Goal: Task Accomplishment & Management: Manage account settings

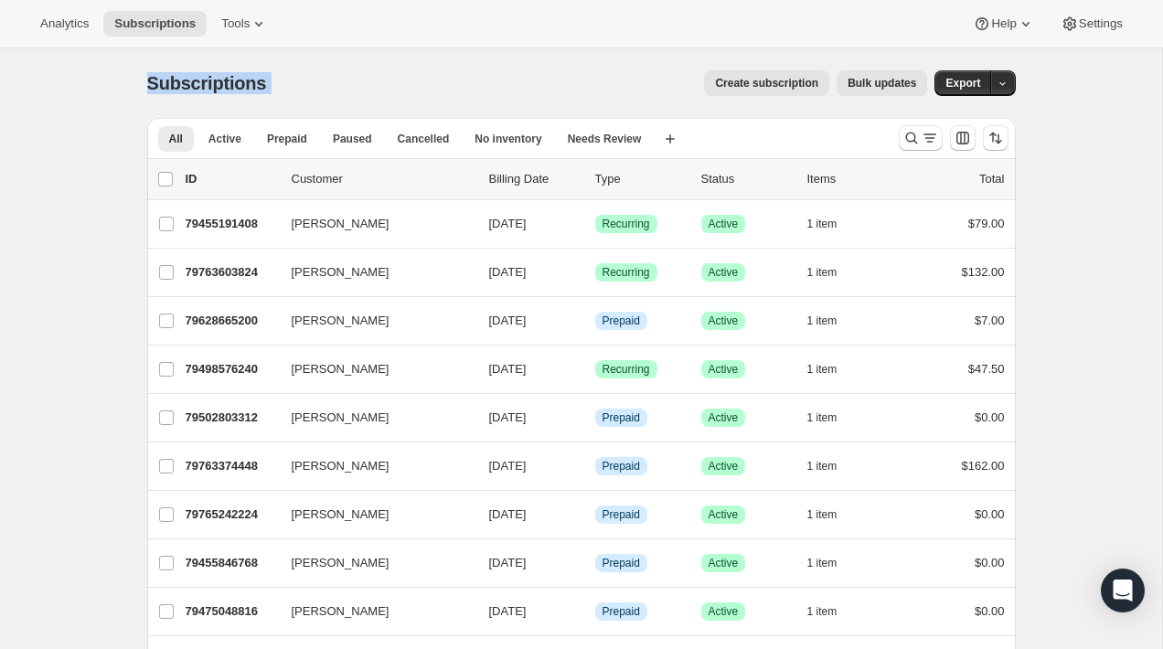
drag, startPoint x: 310, startPoint y: 88, endPoint x: 145, endPoint y: 84, distance: 164.6
click at [145, 84] on div "Subscriptions. This page is ready Subscriptions Create subscription Bulk update…" at bounding box center [581, 441] width 913 height 786
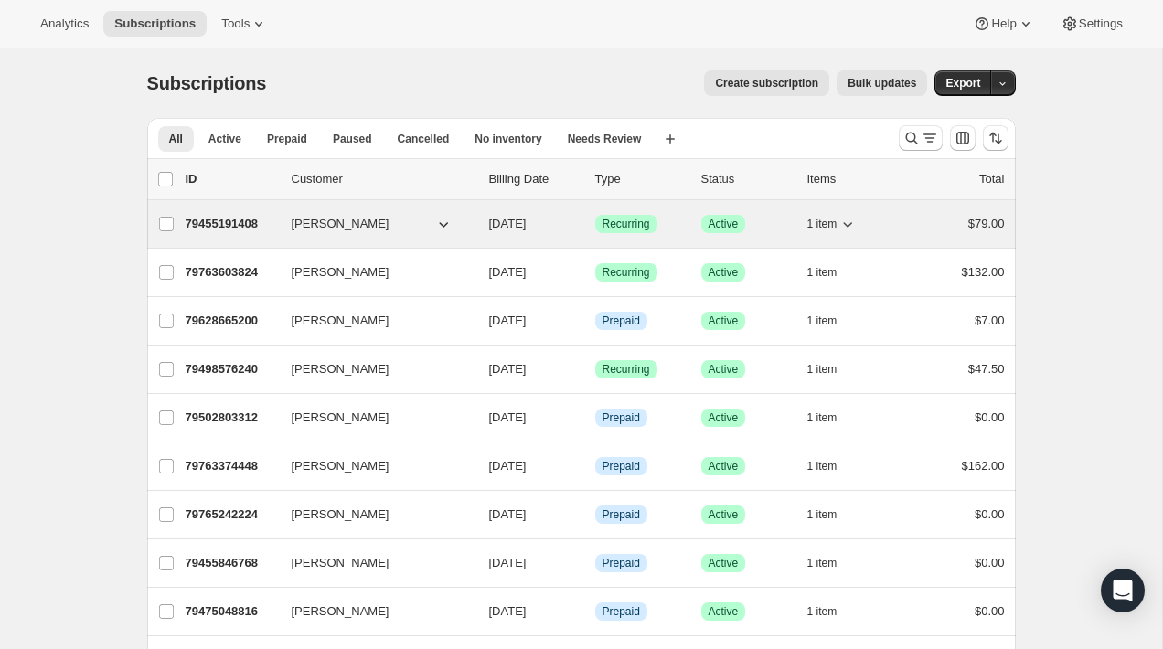
click at [399, 227] on button "[PERSON_NAME]" at bounding box center [372, 223] width 183 height 29
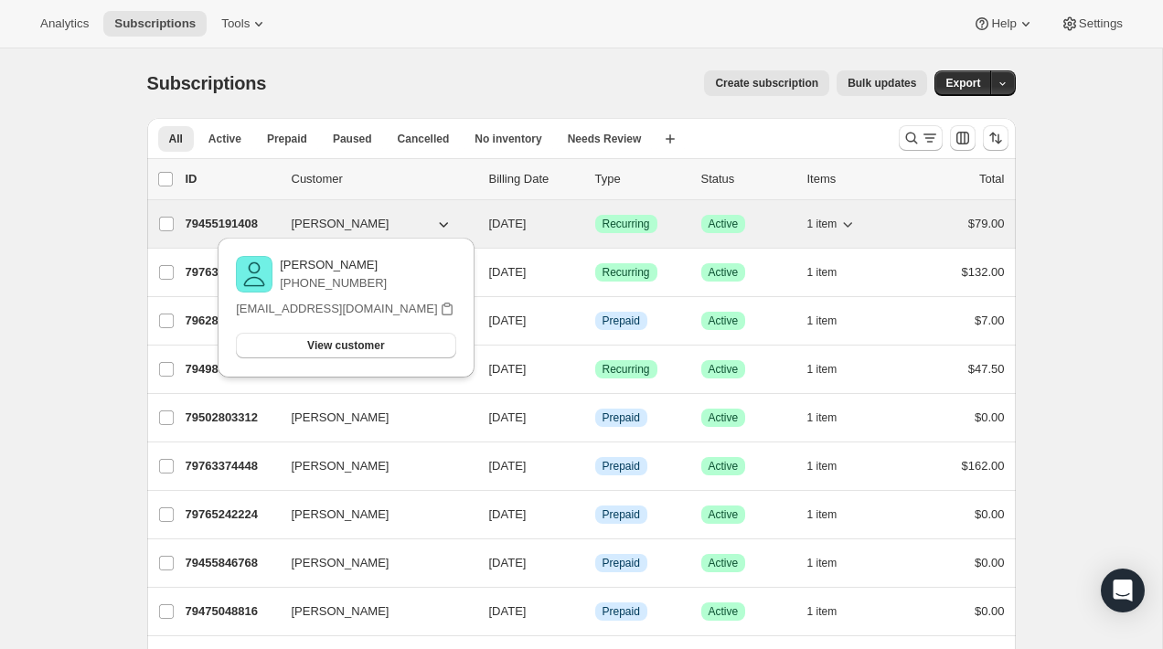
click at [272, 216] on p "79455191408" at bounding box center [231, 224] width 91 height 18
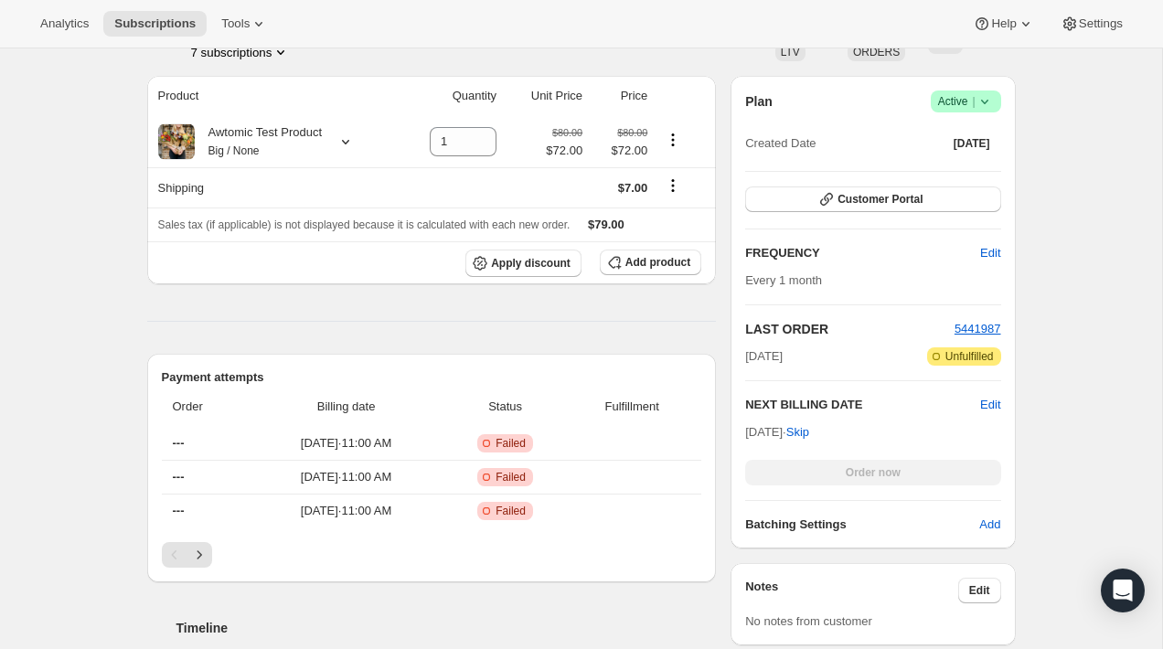
scroll to position [290, 0]
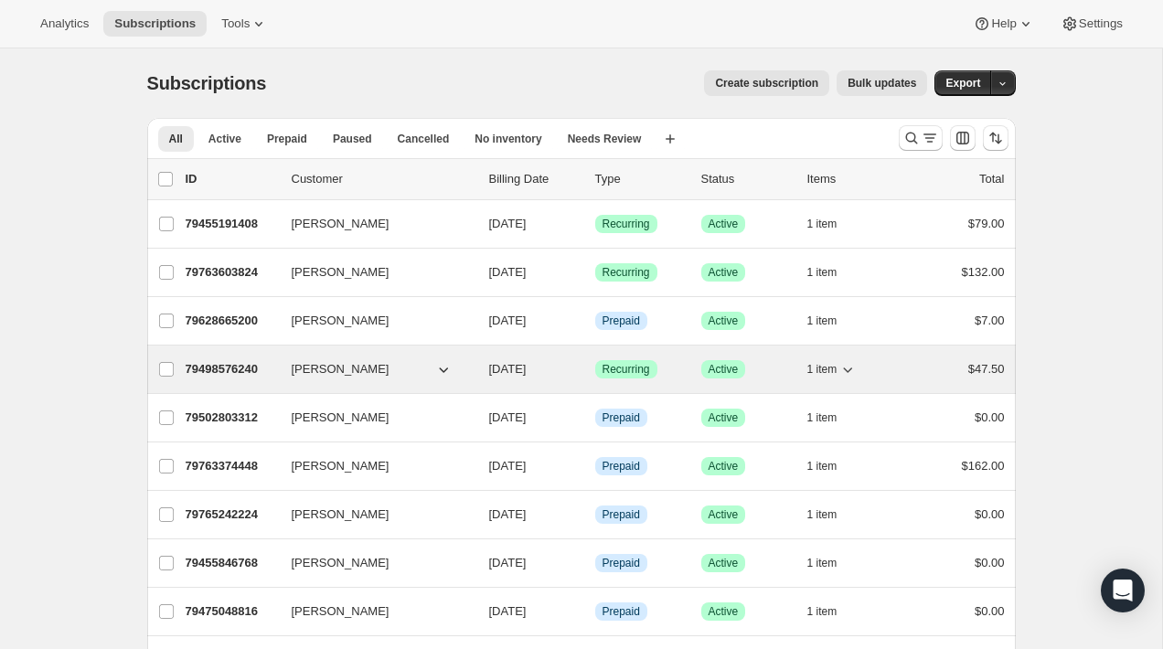
click at [403, 362] on button "[PERSON_NAME]" at bounding box center [372, 369] width 183 height 29
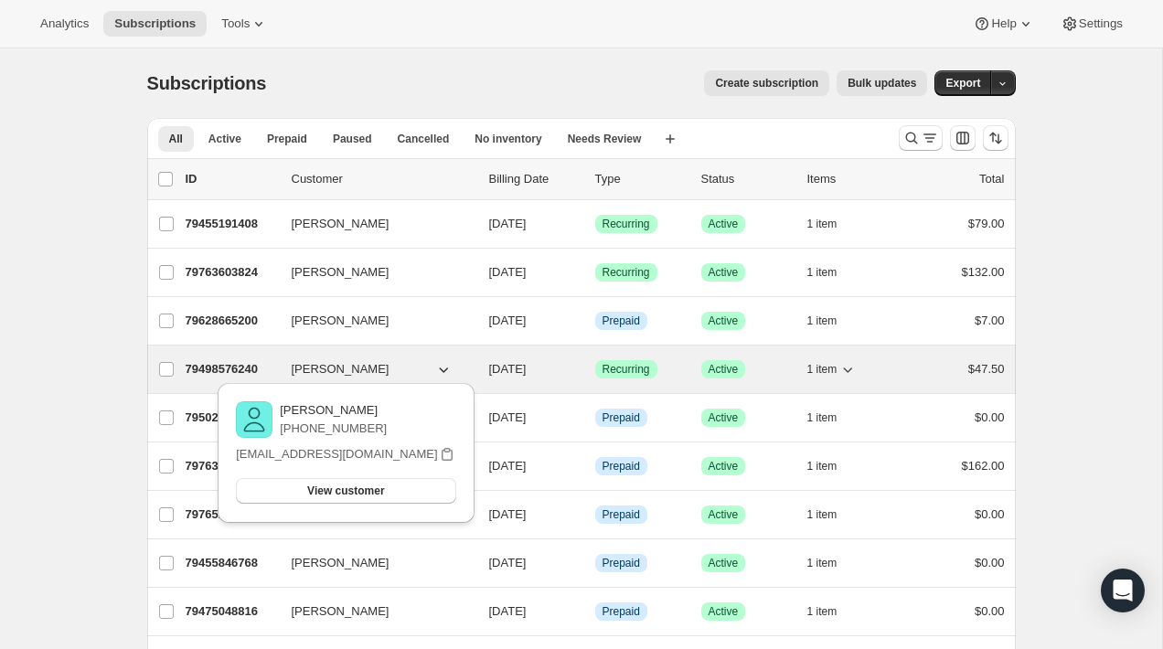
click at [370, 368] on span "[PERSON_NAME]" at bounding box center [341, 369] width 98 height 18
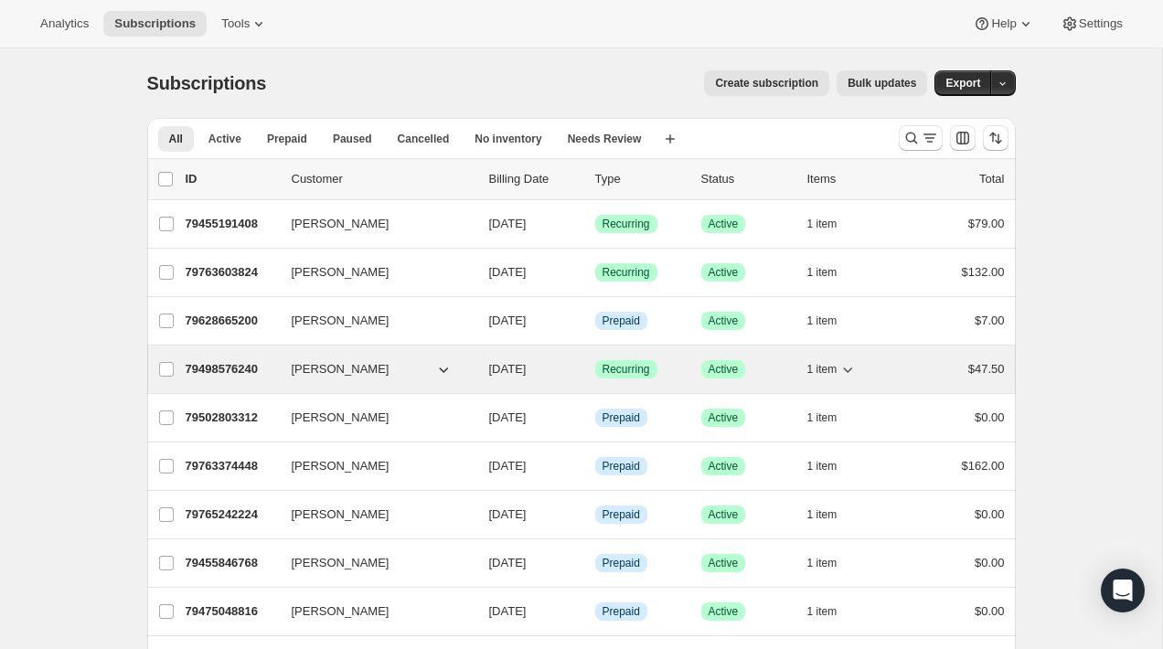
click at [273, 365] on p "79498576240" at bounding box center [231, 369] width 91 height 18
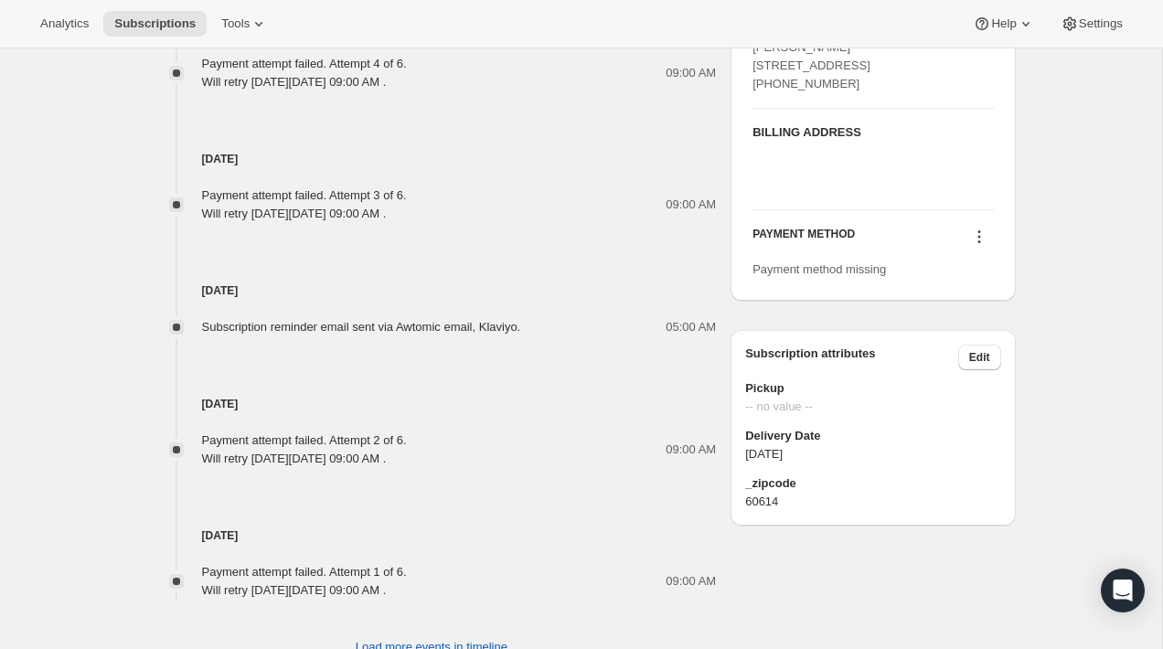
scroll to position [977, 0]
